Goal: Find specific page/section: Locate item on page

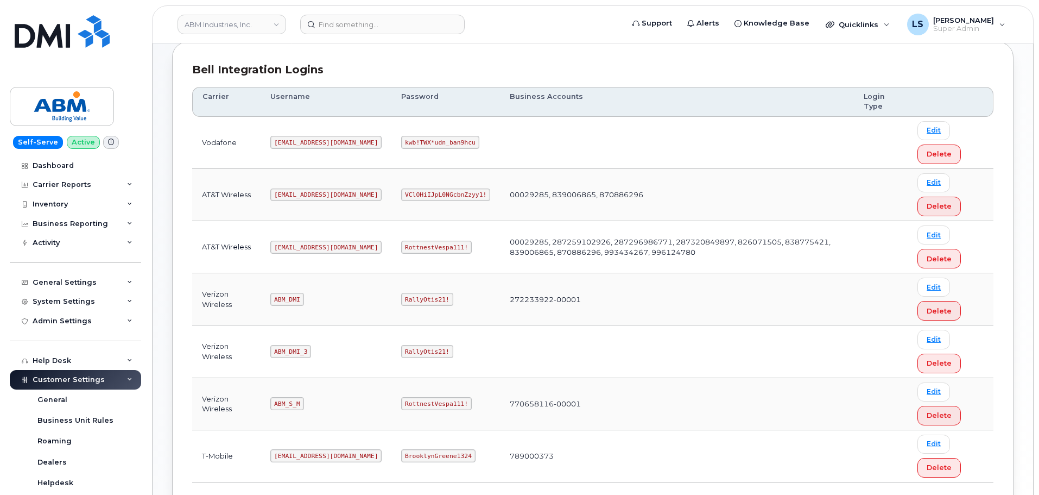
scroll to position [217, 0]
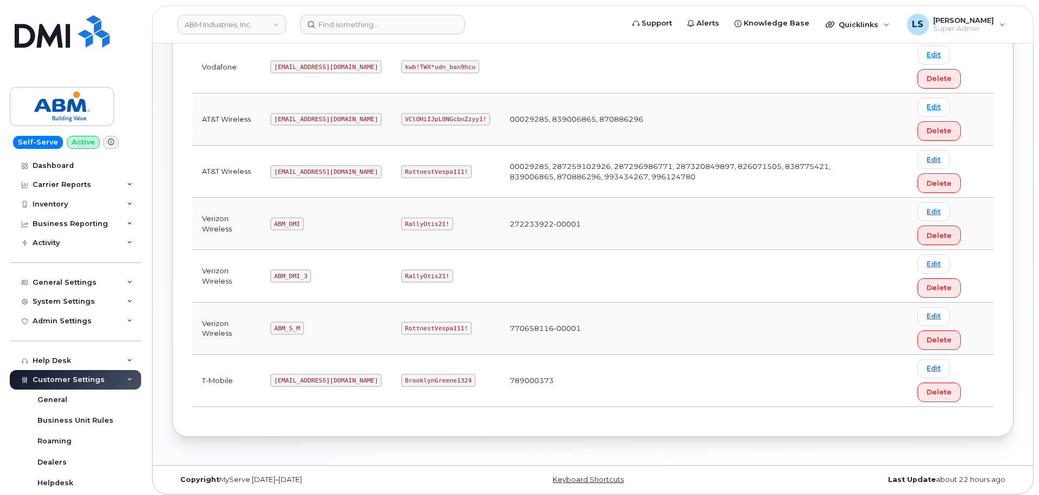
click at [401, 172] on code "RottnestVespa111!" at bounding box center [436, 171] width 71 height 13
copy code "RottnestVespa111!"
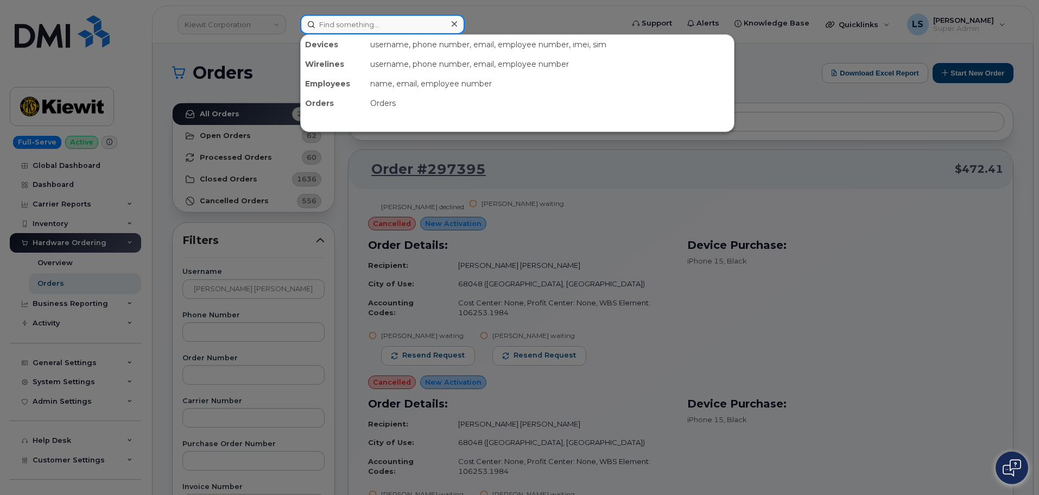
click at [340, 18] on input at bounding box center [382, 25] width 165 height 20
paste input "236-268-1519"
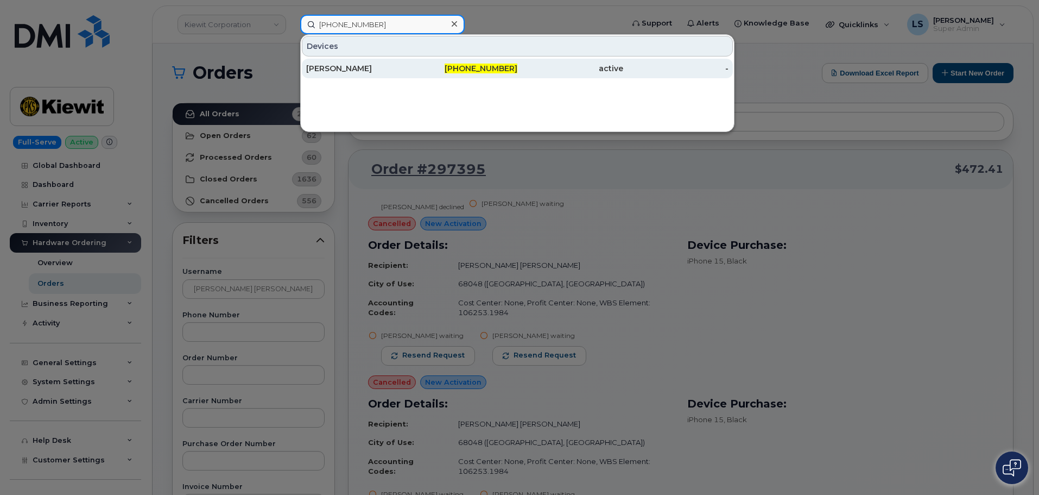
type input "236-268-1519"
click at [383, 70] on div "[PERSON_NAME]" at bounding box center [359, 68] width 106 height 11
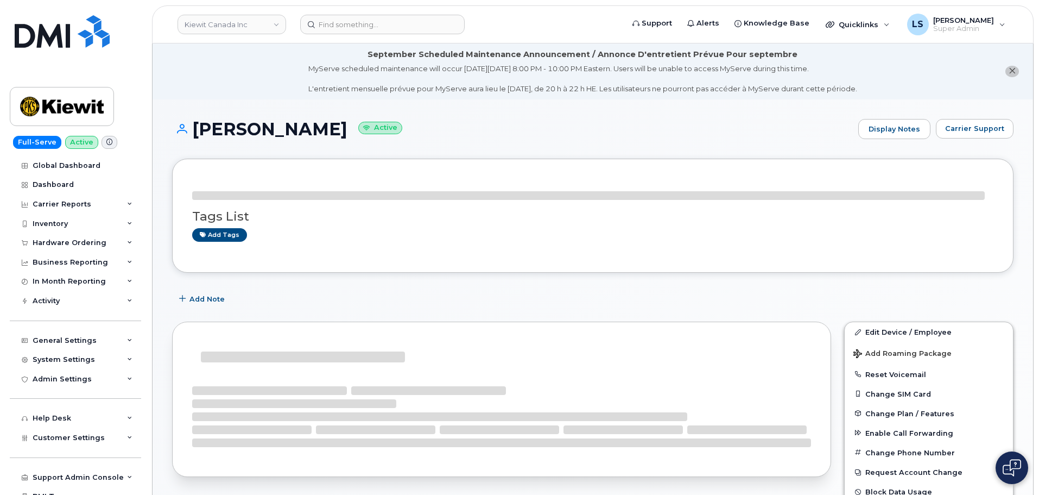
click at [308, 74] on div "MyServe scheduled maintenance will occur [DATE][DATE] 8:00 PM - 10:00 PM Easter…" at bounding box center [582, 79] width 549 height 30
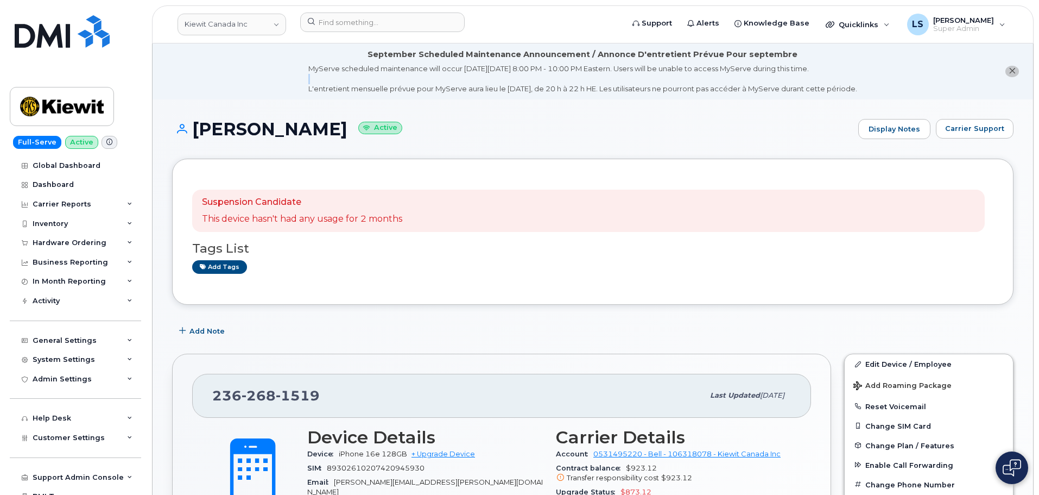
click at [234, 91] on li "September Scheduled Maintenance Announcement / Annonce D'entretient Prévue Pour…" at bounding box center [593, 71] width 881 height 56
click at [375, 220] on p "This device hasn't had any usage for 2 months" at bounding box center [302, 219] width 200 height 12
click at [357, 214] on p "This device hasn't had any usage for 2 months" at bounding box center [302, 219] width 200 height 12
click at [345, 216] on p "This device hasn't had any usage for 2 months" at bounding box center [302, 219] width 200 height 12
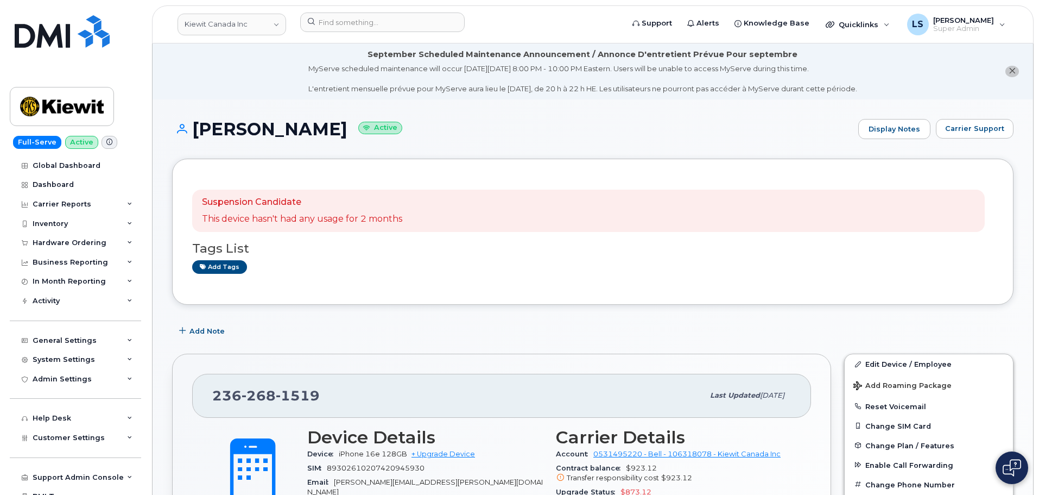
click at [323, 218] on p "This device hasn't had any usage for 2 months" at bounding box center [302, 219] width 200 height 12
click at [323, 222] on p "This device hasn't had any usage for 2 months" at bounding box center [302, 219] width 200 height 12
click at [339, 215] on p "This device hasn't had any usage for 2 months" at bounding box center [302, 219] width 200 height 12
click at [338, 216] on p "This device hasn't had any usage for 2 months" at bounding box center [302, 219] width 200 height 12
click at [320, 222] on p "This device hasn't had any usage for 2 months" at bounding box center [302, 219] width 200 height 12
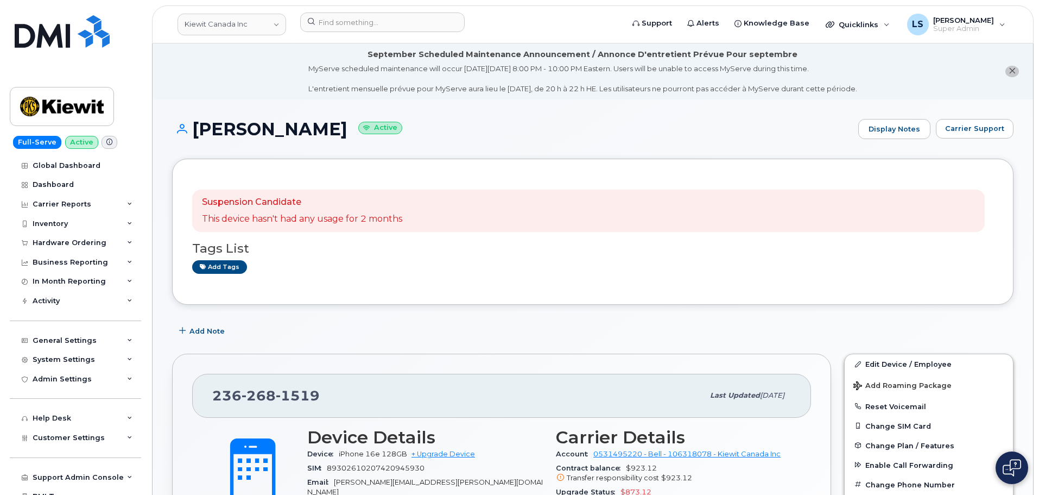
click at [305, 213] on p "This device hasn't had any usage for 2 months" at bounding box center [302, 219] width 200 height 12
click at [304, 213] on p "This device hasn't had any usage for 2 months" at bounding box center [302, 219] width 200 height 12
click at [308, 218] on p "This device hasn't had any usage for 2 months" at bounding box center [302, 219] width 200 height 12
click at [327, 219] on p "This device hasn't had any usage for 2 months" at bounding box center [302, 219] width 200 height 12
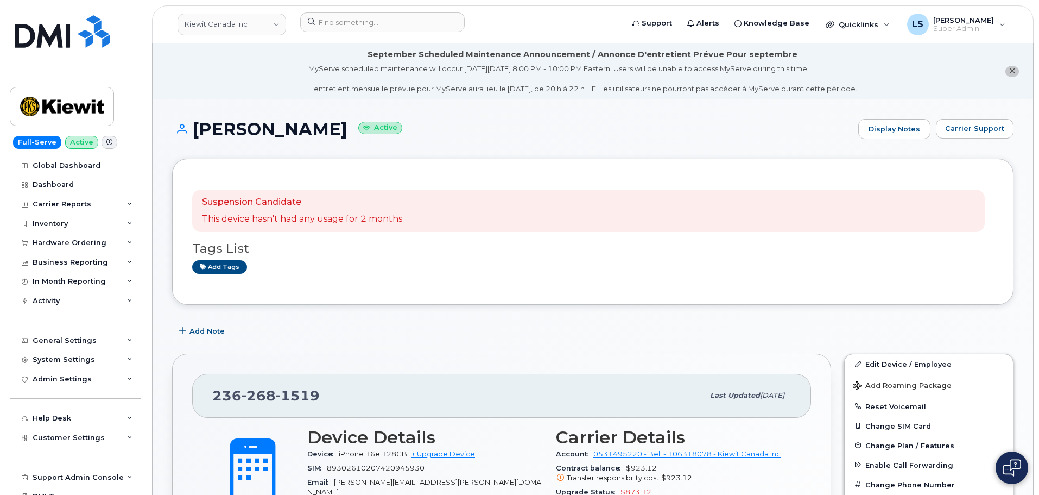
click at [326, 220] on p "This device hasn't had any usage for 2 months" at bounding box center [302, 219] width 200 height 12
click at [304, 219] on p "This device hasn't had any usage for 2 months" at bounding box center [302, 219] width 200 height 12
drag, startPoint x: 305, startPoint y: 219, endPoint x: 299, endPoint y: 228, distance: 10.5
click at [305, 220] on p "This device hasn't had any usage for 2 months" at bounding box center [302, 219] width 200 height 12
click at [289, 217] on p "This device hasn't had any usage for 2 months" at bounding box center [302, 219] width 200 height 12
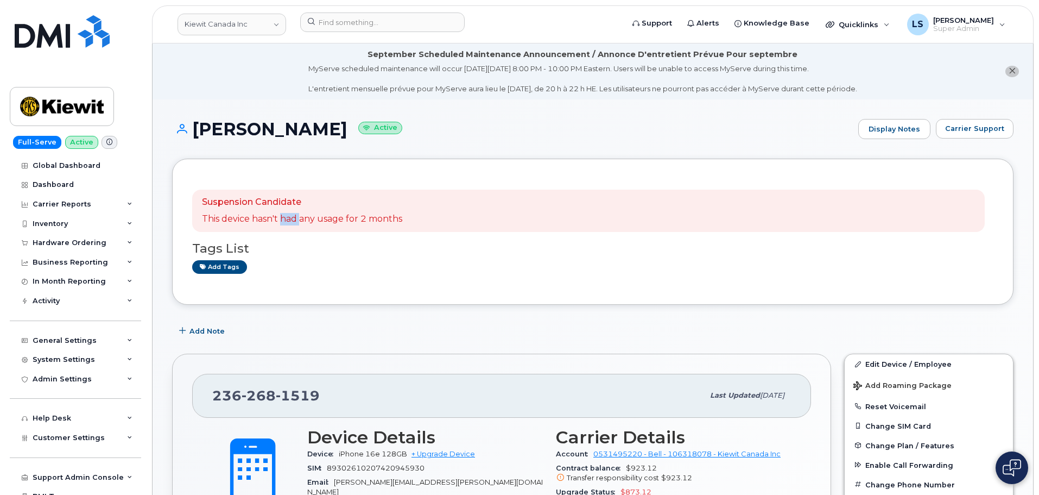
click at [289, 217] on p "This device hasn't had any usage for 2 months" at bounding box center [302, 219] width 200 height 12
click at [302, 220] on p "This device hasn't had any usage for 2 months" at bounding box center [302, 219] width 200 height 12
click at [329, 219] on p "This device hasn't had any usage for 2 months" at bounding box center [302, 219] width 200 height 12
click at [330, 221] on p "This device hasn't had any usage for 2 months" at bounding box center [302, 219] width 200 height 12
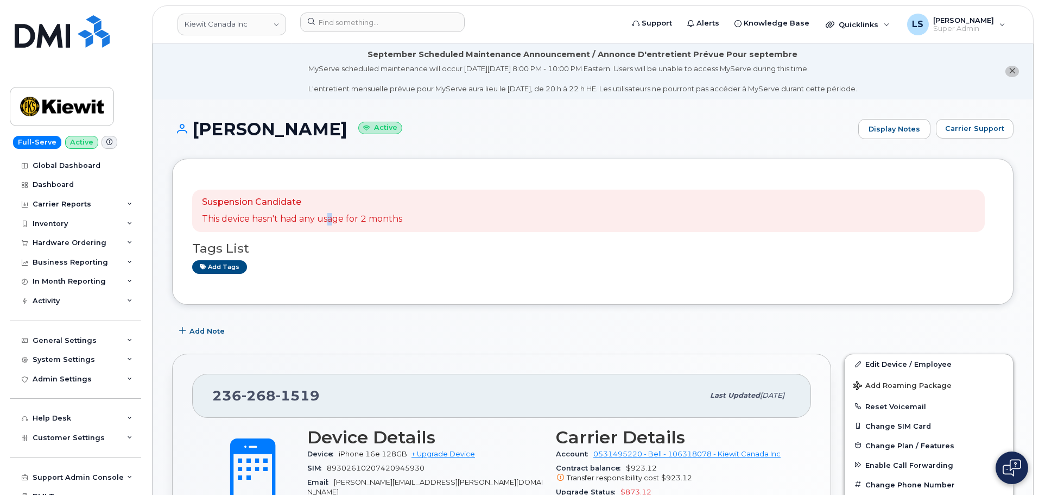
click at [330, 220] on p "This device hasn't had any usage for 2 months" at bounding box center [302, 219] width 200 height 12
click at [307, 217] on p "This device hasn't had any usage for 2 months" at bounding box center [302, 219] width 200 height 12
click at [288, 217] on p "This device hasn't had any usage for 2 months" at bounding box center [302, 219] width 200 height 12
click at [288, 218] on p "This device hasn't had any usage for 2 months" at bounding box center [302, 219] width 200 height 12
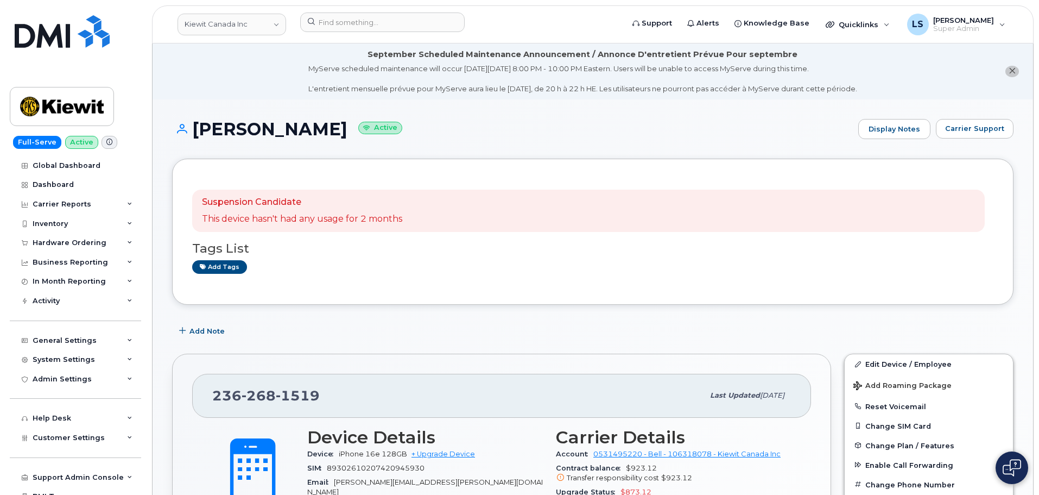
click at [304, 222] on p "This device hasn't had any usage for 2 months" at bounding box center [302, 219] width 200 height 12
click at [304, 223] on p "This device hasn't had any usage for 2 months" at bounding box center [302, 219] width 200 height 12
click at [327, 218] on p "This device hasn't had any usage for 2 months" at bounding box center [302, 219] width 200 height 12
click at [326, 218] on p "This device hasn't had any usage for 2 months" at bounding box center [302, 219] width 200 height 12
click at [311, 220] on p "This device hasn't had any usage for 2 months" at bounding box center [302, 219] width 200 height 12
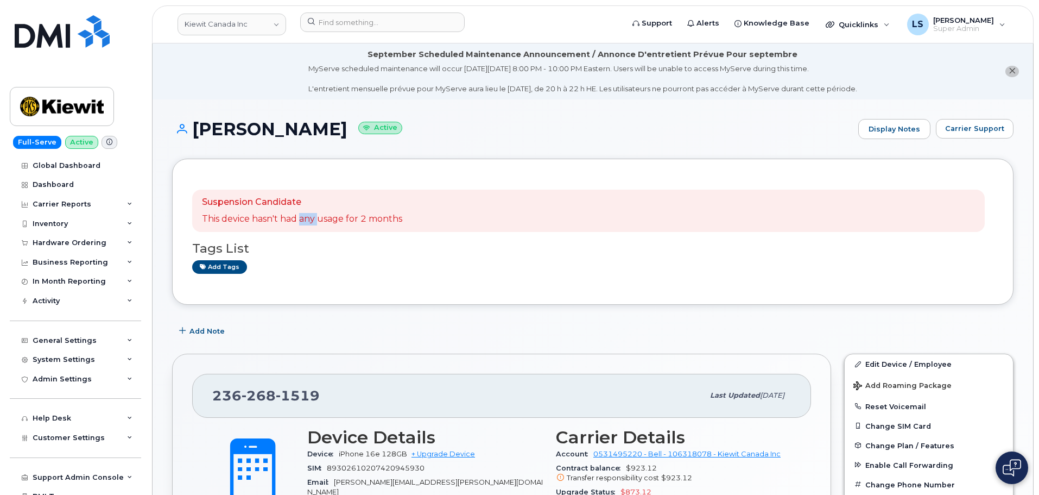
click at [311, 220] on p "This device hasn't had any usage for 2 months" at bounding box center [302, 219] width 200 height 12
click at [291, 219] on p "This device hasn't had any usage for 2 months" at bounding box center [302, 219] width 200 height 12
click at [292, 219] on p "This device hasn't had any usage for 2 months" at bounding box center [302, 219] width 200 height 12
click at [306, 217] on p "This device hasn't had any usage for 2 months" at bounding box center [302, 219] width 200 height 12
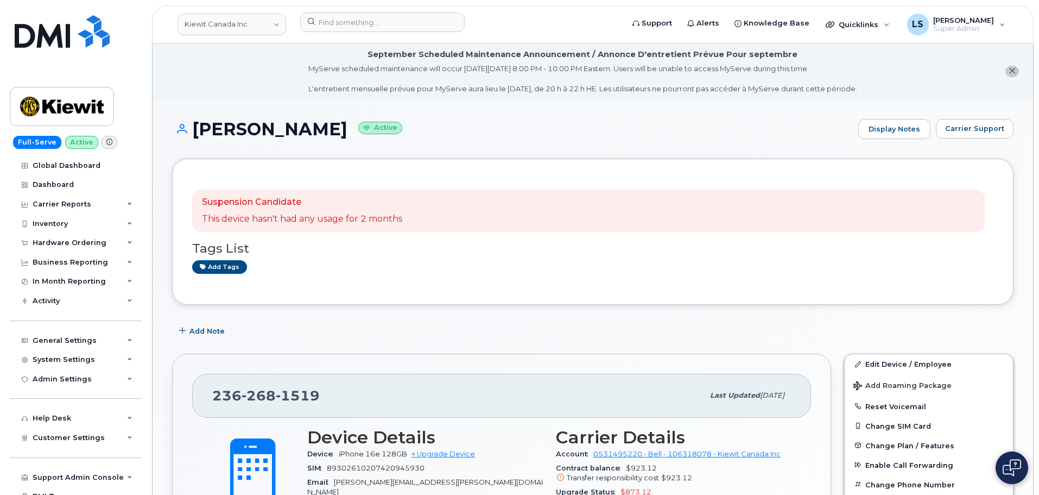
click at [321, 217] on p "This device hasn't had any usage for 2 months" at bounding box center [302, 219] width 200 height 12
drag, startPoint x: 321, startPoint y: 217, endPoint x: 308, endPoint y: 226, distance: 16.0
click at [320, 218] on p "This device hasn't had any usage for 2 months" at bounding box center [302, 219] width 200 height 12
click at [301, 221] on p "This device hasn't had any usage for 2 months" at bounding box center [302, 219] width 200 height 12
click at [300, 222] on p "This device hasn't had any usage for 2 months" at bounding box center [302, 219] width 200 height 12
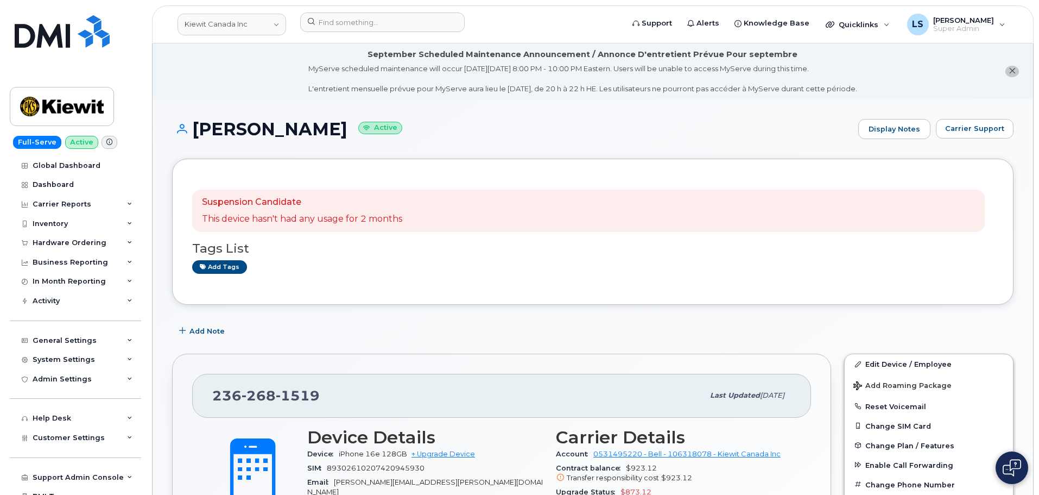
click at [291, 220] on p "This device hasn't had any usage for 2 months" at bounding box center [302, 219] width 200 height 12
click at [304, 220] on p "This device hasn't had any usage for 2 months" at bounding box center [302, 219] width 200 height 12
click at [303, 220] on p "This device hasn't had any usage for 2 months" at bounding box center [302, 219] width 200 height 12
click at [289, 217] on p "This device hasn't had any usage for 2 months" at bounding box center [302, 219] width 200 height 12
drag, startPoint x: 289, startPoint y: 217, endPoint x: 309, endPoint y: 223, distance: 21.0
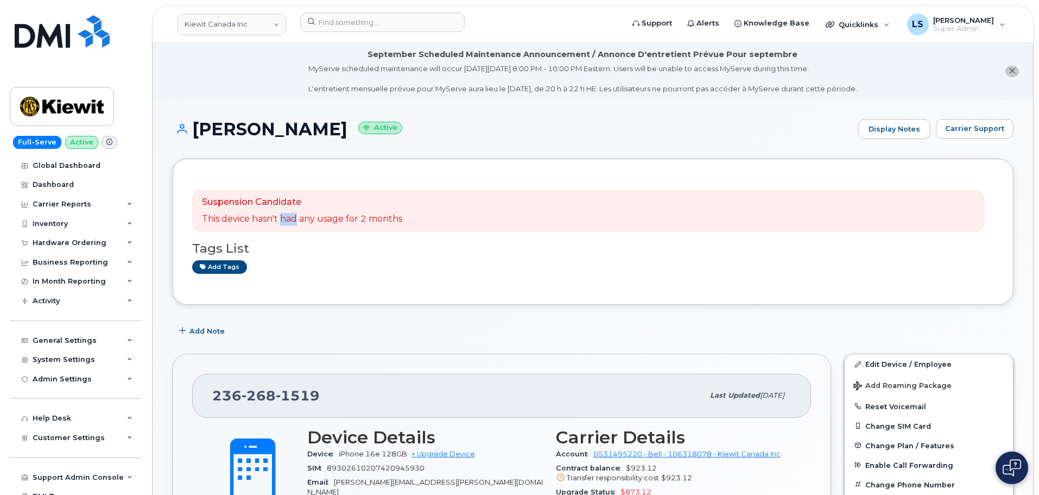
click at [289, 218] on p "This device hasn't had any usage for 2 months" at bounding box center [302, 219] width 200 height 12
click at [312, 219] on p "This device hasn't had any usage for 2 months" at bounding box center [302, 219] width 200 height 12
click at [285, 214] on p "This device hasn't had any usage for 2 months" at bounding box center [302, 219] width 200 height 12
click at [305, 216] on p "This device hasn't had any usage for 2 months" at bounding box center [302, 219] width 200 height 12
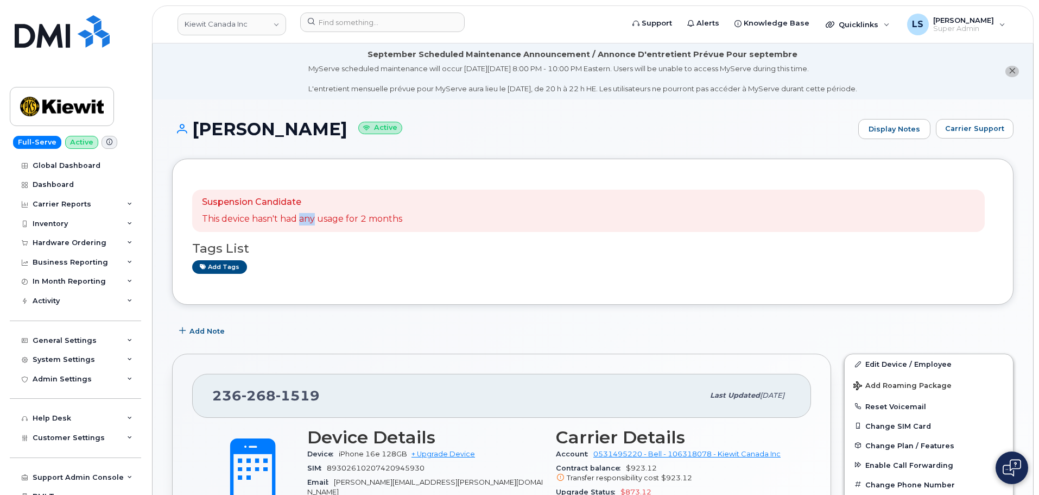
drag, startPoint x: 306, startPoint y: 218, endPoint x: 294, endPoint y: 227, distance: 15.1
click at [305, 218] on p "This device hasn't had any usage for 2 months" at bounding box center [302, 219] width 200 height 12
click at [289, 219] on p "This device hasn't had any usage for 2 months" at bounding box center [302, 219] width 200 height 12
click at [291, 219] on p "This device hasn't had any usage for 2 months" at bounding box center [302, 219] width 200 height 12
click at [312, 215] on p "This device hasn't had any usage for 2 months" at bounding box center [302, 219] width 200 height 12
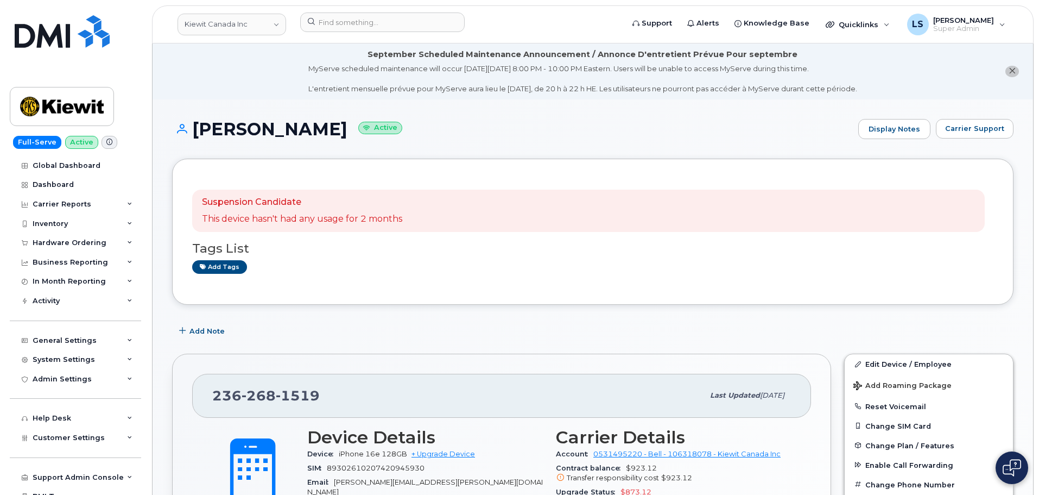
click at [294, 220] on p "This device hasn't had any usage for 2 months" at bounding box center [302, 219] width 200 height 12
